Goal: Transaction & Acquisition: Download file/media

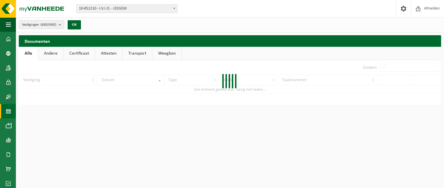
click at [7, 115] on span at bounding box center [8, 111] width 5 height 14
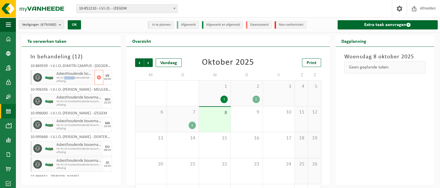
drag, startPoint x: 64, startPoint y: 78, endPoint x: 74, endPoint y: 78, distance: 9.8
click at [74, 78] on span "HK-XC-15-G asbesthoudende bouwmaterialen cementgebonden (hec" at bounding box center [74, 77] width 37 height 3
click at [65, 121] on span "Asbesthoudende bouwmaterialen cementgebonden (hechtgebonden)" at bounding box center [74, 121] width 37 height 5
click at [76, 74] on span "Asbesthoudende bouwmaterialen cementgebonden (hechtgebonden)" at bounding box center [74, 74] width 37 height 5
click at [48, 128] on div at bounding box center [49, 124] width 12 height 15
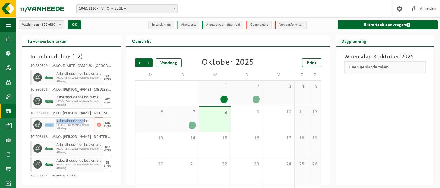
click at [48, 127] on div at bounding box center [49, 124] width 12 height 15
click at [238, 95] on div "2 1" at bounding box center [247, 93] width 32 height 25
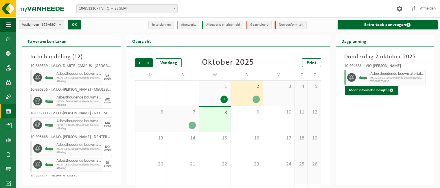
click at [256, 96] on div "1" at bounding box center [255, 100] width 7 height 8
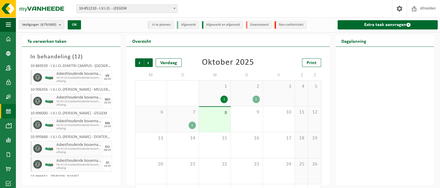
click at [252, 91] on div "2 1" at bounding box center [247, 93] width 32 height 25
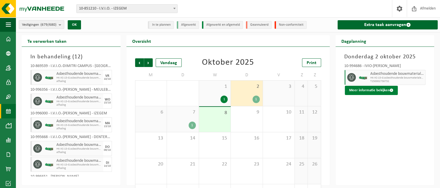
click at [378, 95] on button "Meer informatie bekijken" at bounding box center [371, 90] width 53 height 9
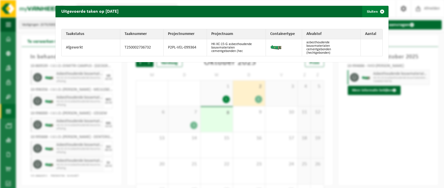
click at [377, 11] on span "button" at bounding box center [383, 12] width 12 height 12
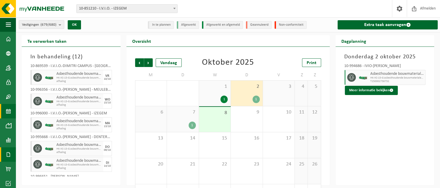
click at [8, 156] on span at bounding box center [8, 155] width 5 height 14
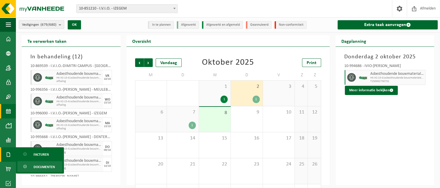
click at [43, 170] on span "Documenten" at bounding box center [44, 167] width 21 height 11
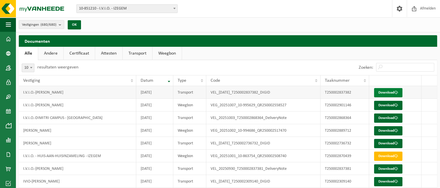
click at [386, 97] on link "Download" at bounding box center [388, 92] width 28 height 9
